Goal: Information Seeking & Learning: Learn about a topic

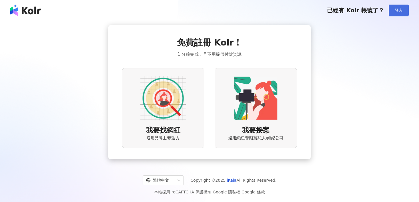
click at [402, 12] on button "登入" at bounding box center [398, 10] width 20 height 11
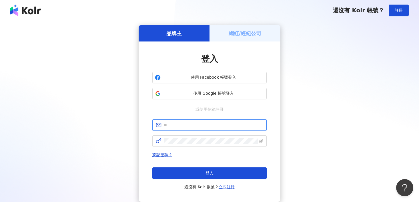
click at [173, 127] on input "text" at bounding box center [213, 125] width 99 height 6
type input "**********"
click at [178, 137] on span at bounding box center [209, 140] width 114 height 11
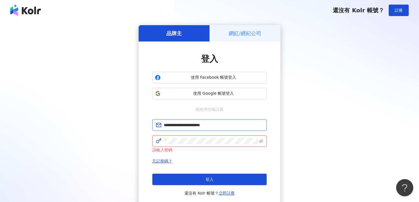
drag, startPoint x: 220, startPoint y: 123, endPoint x: 163, endPoint y: 124, distance: 56.5
click at [163, 124] on span "**********" at bounding box center [209, 124] width 114 height 11
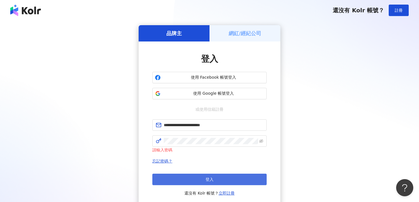
click at [208, 177] on span "登入" at bounding box center [209, 179] width 8 height 5
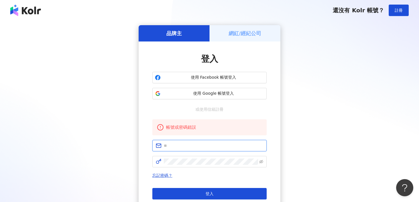
click at [195, 146] on input "text" at bounding box center [213, 145] width 99 height 6
click at [131, 141] on div "品牌主 網紅/經紀公司 登入 使用 Facebook 帳號登入 使用 Google 帳號登入 或使用信箱註冊 帳號或密碼錯誤 忘記密碼？ 登入 還沒有 Kol…" at bounding box center [209, 123] width 405 height 197
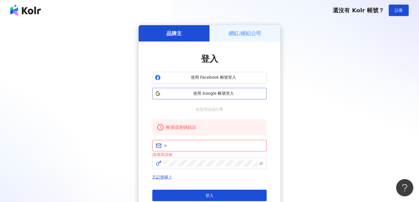
click at [184, 97] on button "使用 Google 帳號登入" at bounding box center [209, 93] width 114 height 11
click at [132, 80] on div "品牌主 網紅/經紀公司 登入 使用 Facebook 帳號登入 使用 Google 帳號登入 或使用信箱註冊 帳號或密碼錯誤 請填寫信箱 忘記密碼？ 登入 還…" at bounding box center [209, 124] width 405 height 198
click at [190, 144] on input "text" at bounding box center [213, 145] width 99 height 6
type input "**********"
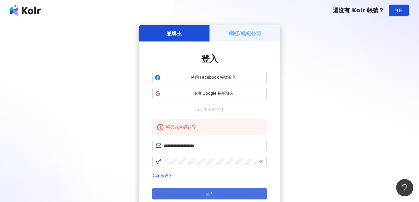
click at [212, 190] on button "登入" at bounding box center [209, 193] width 114 height 11
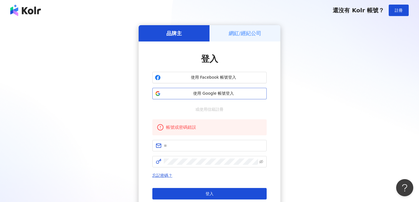
click at [196, 90] on button "使用 Google 帳號登入" at bounding box center [209, 93] width 114 height 11
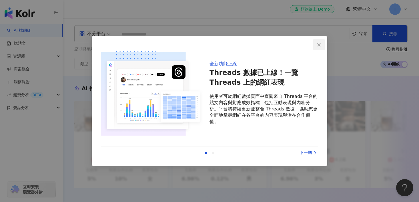
click at [316, 46] on span "Close" at bounding box center [318, 44] width 11 height 5
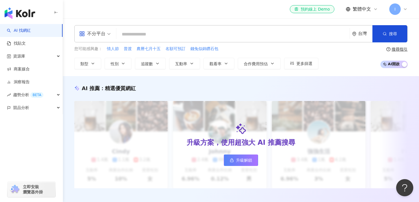
click at [403, 9] on icon at bounding box center [405, 9] width 5 height 5
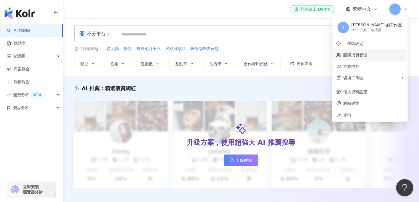
click at [367, 55] on link "團隊成員管理" at bounding box center [355, 55] width 24 height 5
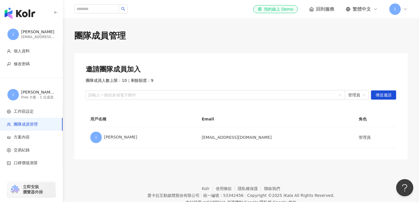
scroll to position [26, 0]
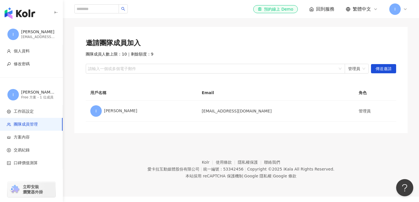
click at [396, 13] on span "I" at bounding box center [394, 8] width 11 height 11
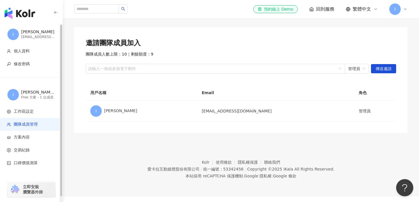
click at [38, 37] on div "ivy.van@sugoigroup.tw" at bounding box center [38, 37] width 34 height 5
click at [29, 37] on div "ivy.van@sugoigroup.tw" at bounding box center [38, 37] width 34 height 5
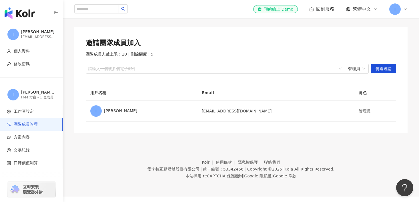
click at [401, 11] on div "I" at bounding box center [398, 8] width 18 height 11
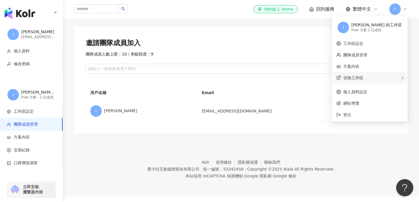
click at [363, 77] on span "切換工作區" at bounding box center [353, 77] width 20 height 5
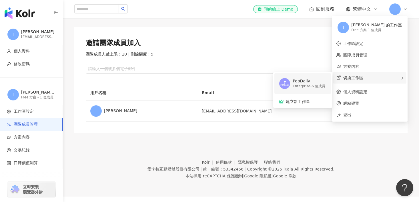
click at [325, 84] on div "Enterprise - 6 位成員" at bounding box center [308, 86] width 33 height 5
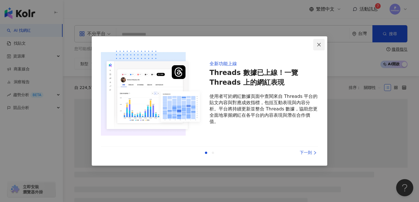
click at [322, 47] on button "Close" at bounding box center [318, 44] width 11 height 11
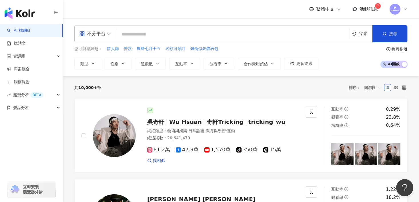
click at [146, 36] on input "search" at bounding box center [233, 34] width 228 height 11
paste input "**********"
type input "**********"
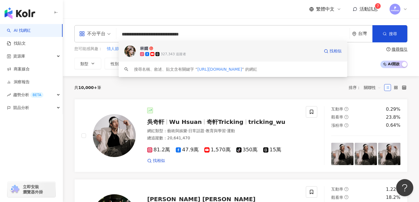
click at [175, 51] on span "林嫺" at bounding box center [229, 48] width 179 height 6
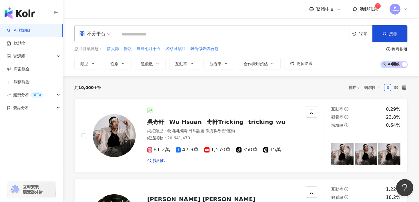
paste input "**********"
type input "**********"
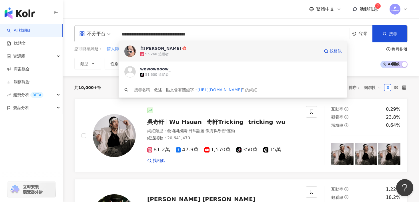
click at [174, 48] on span "言[PERSON_NAME]" at bounding box center [229, 48] width 179 height 6
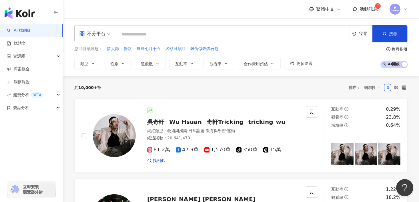
paste input "**********"
type input "**********"
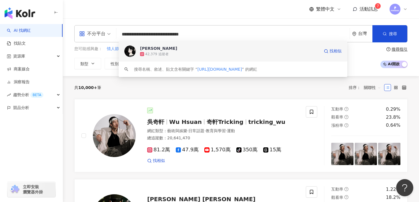
click at [165, 48] on span "小梓" at bounding box center [229, 48] width 179 height 6
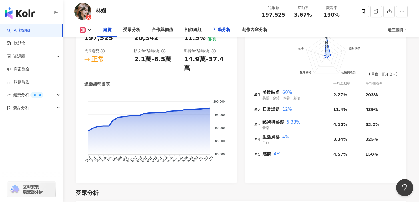
click at [221, 27] on div "互動分析" at bounding box center [221, 30] width 17 height 7
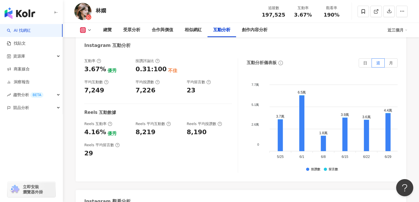
scroll to position [1166, 0]
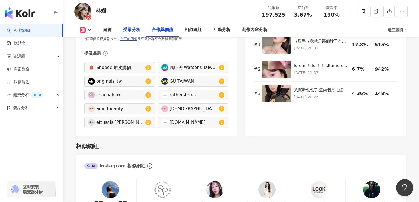
click at [133, 31] on div "受眾分析" at bounding box center [131, 30] width 17 height 7
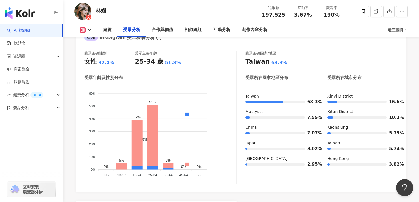
scroll to position [529, 0]
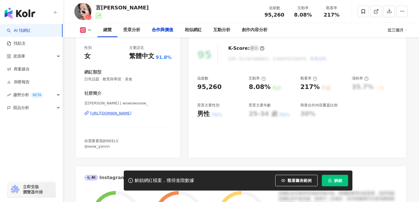
scroll to position [268, 0]
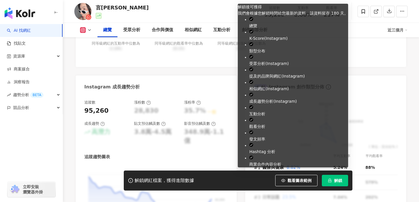
click at [330, 176] on button "解鎖" at bounding box center [335, 179] width 26 height 11
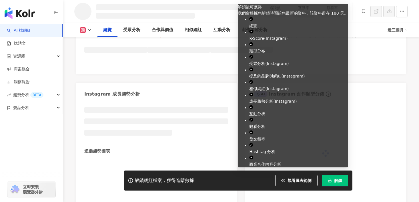
scroll to position [271, 0]
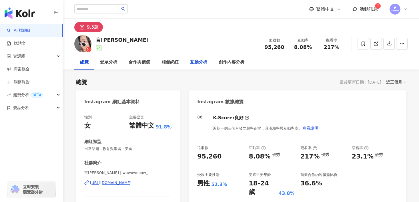
click at [196, 58] on div "互動分析" at bounding box center [198, 62] width 29 height 14
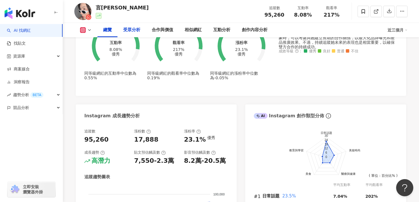
click at [136, 29] on div "受眾分析" at bounding box center [131, 30] width 17 height 7
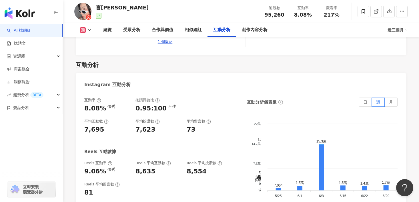
scroll to position [1126, 0]
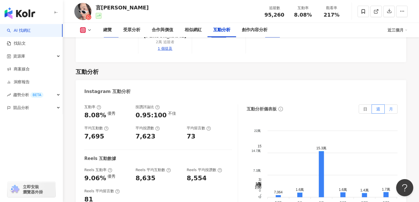
click at [390, 107] on span "月" at bounding box center [391, 109] width 4 height 5
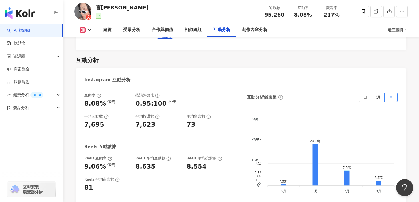
scroll to position [1135, 0]
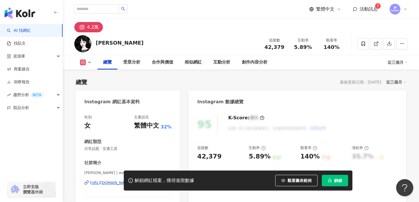
click at [329, 179] on icon "lock" at bounding box center [330, 180] width 4 height 4
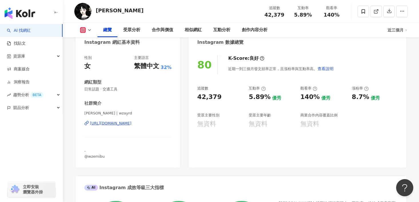
scroll to position [69, 0]
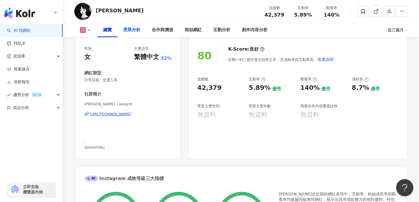
click at [135, 32] on div "受眾分析" at bounding box center [131, 30] width 17 height 7
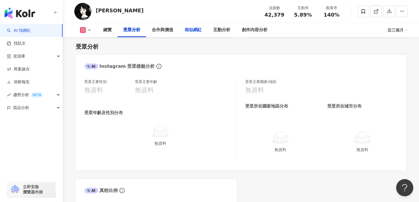
click at [184, 29] on div "相似網紅" at bounding box center [192, 30] width 17 height 7
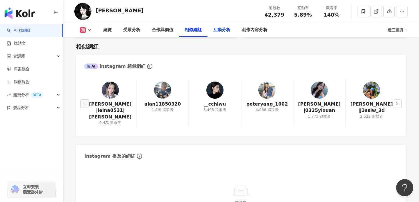
click at [215, 31] on div "互動分析" at bounding box center [221, 30] width 17 height 7
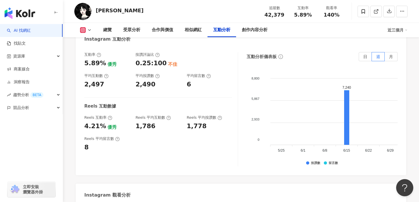
scroll to position [1059, 0]
